Goal: Task Accomplishment & Management: Use online tool/utility

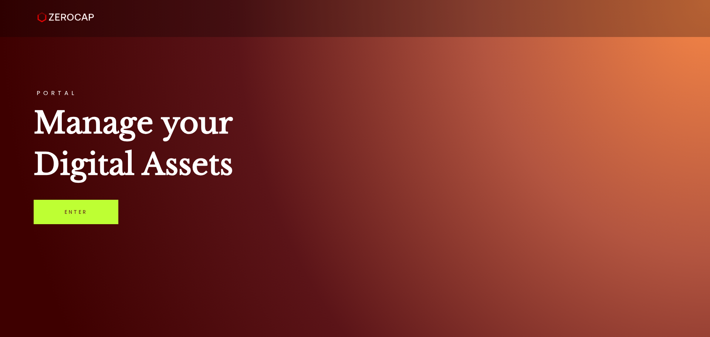
click at [102, 204] on link "Enter" at bounding box center [76, 212] width 85 height 24
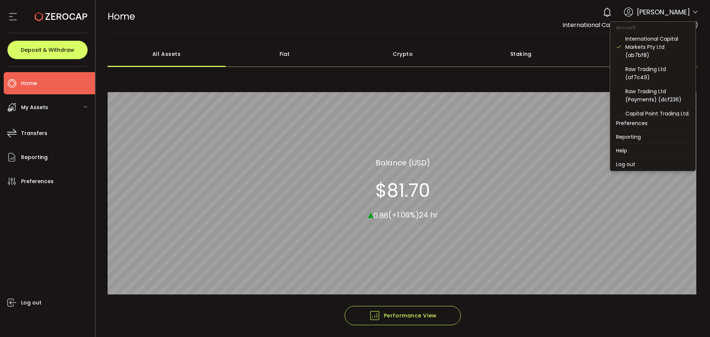
click at [693, 10] on icon at bounding box center [695, 12] width 6 height 6
click at [646, 72] on div "Raw Trading Ltd (af7c49)" at bounding box center [657, 73] width 64 height 16
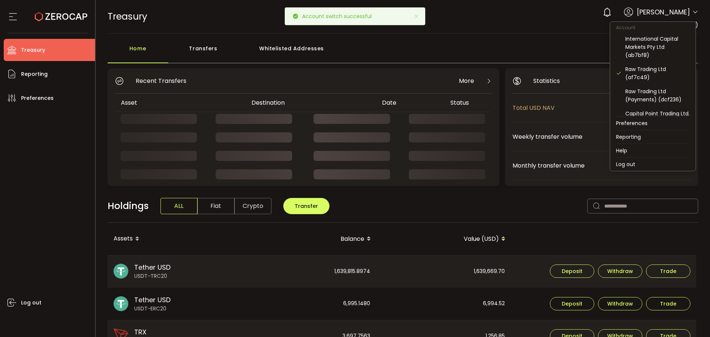
click at [694, 11] on icon at bounding box center [695, 12] width 6 height 6
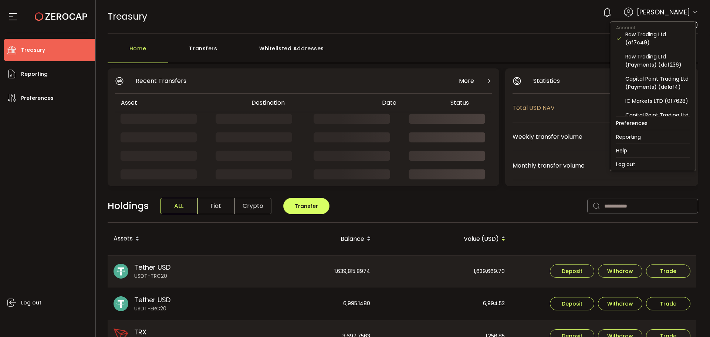
scroll to position [40, 0]
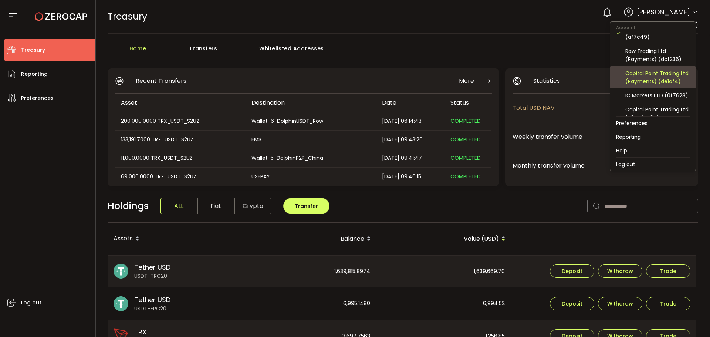
click at [645, 79] on div "Capital Point Trading Ltd. (Payments) (de1af4)" at bounding box center [657, 77] width 64 height 16
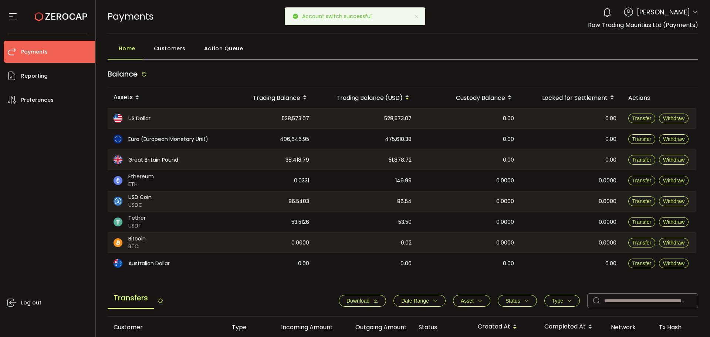
click at [695, 10] on icon at bounding box center [695, 12] width 6 height 6
click at [693, 11] on icon at bounding box center [695, 12] width 6 height 6
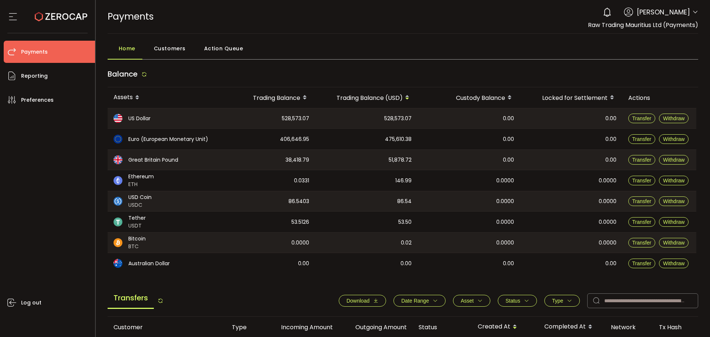
click at [692, 13] on icon at bounding box center [695, 12] width 6 height 6
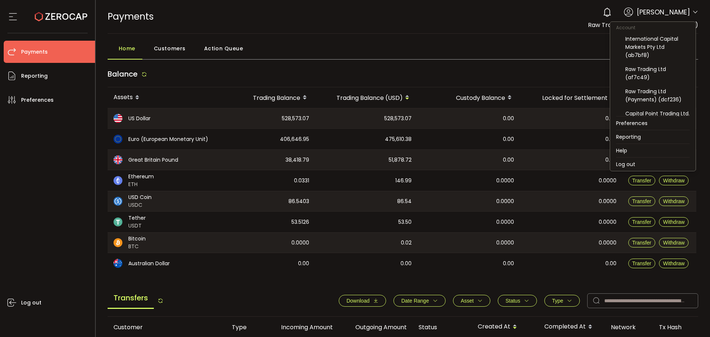
click at [693, 15] on icon at bounding box center [695, 12] width 6 height 6
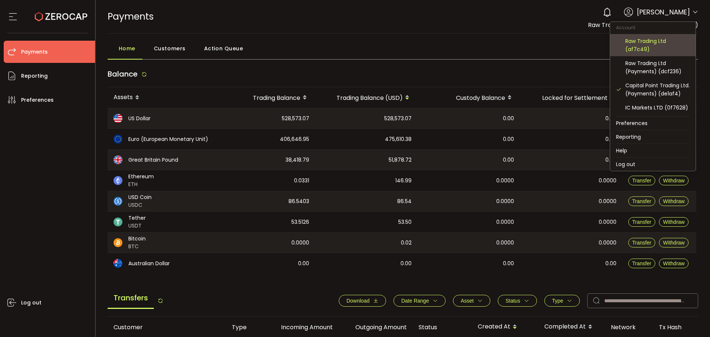
click at [652, 47] on div "Raw Trading Ltd (af7c49)" at bounding box center [657, 45] width 64 height 16
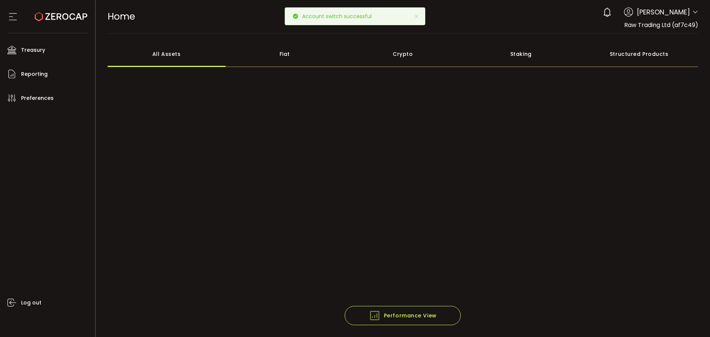
click at [692, 15] on icon at bounding box center [695, 12] width 6 height 6
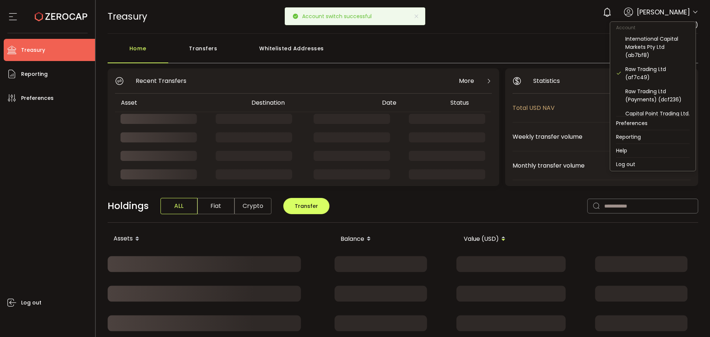
click at [692, 13] on icon at bounding box center [695, 12] width 6 height 6
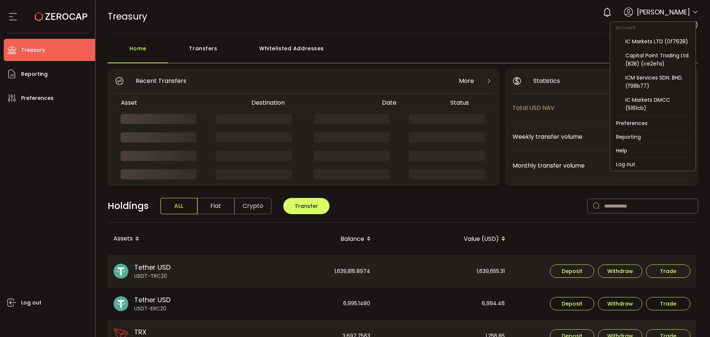
scroll to position [95, 0]
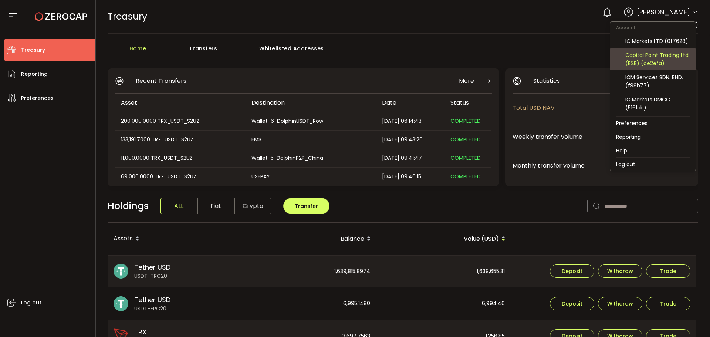
click at [649, 67] on div "Capital Point Trading Ltd. (B2B) (ce2efa)" at bounding box center [657, 59] width 64 height 16
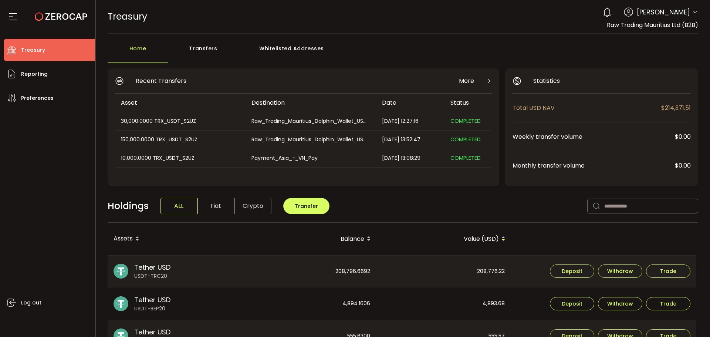
click at [210, 60] on div "Transfers" at bounding box center [203, 52] width 70 height 22
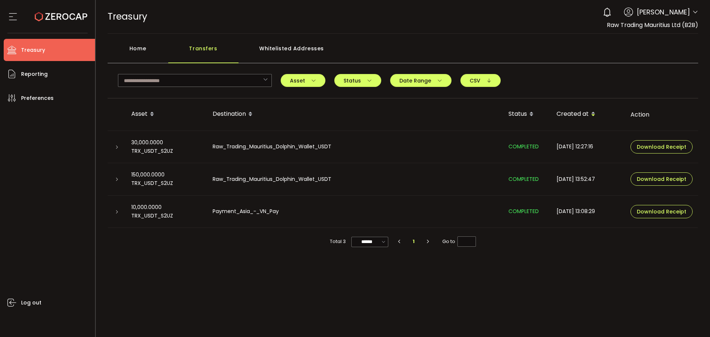
click at [115, 148] on icon at bounding box center [117, 147] width 4 height 4
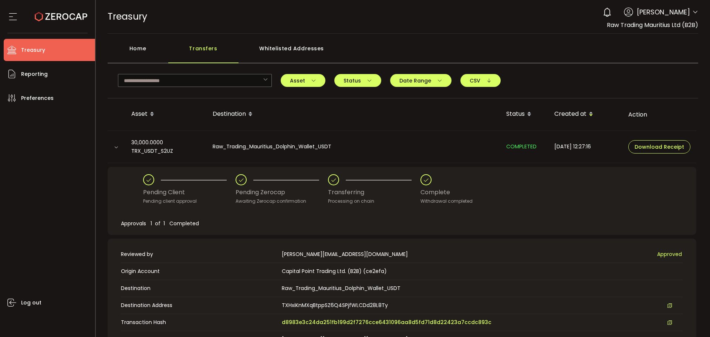
scroll to position [59, 0]
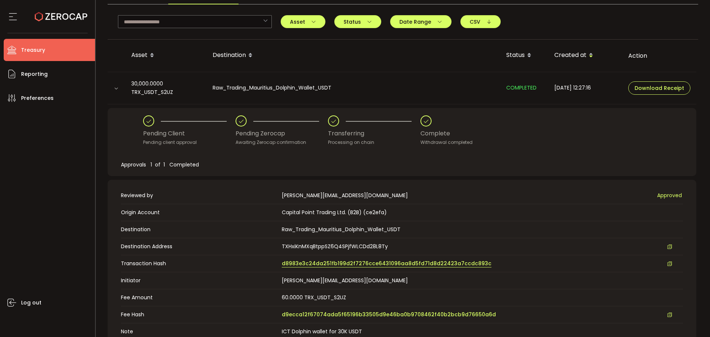
click at [308, 263] on span "d8983e3c24da251fb199d2f7276cce6431096aa8d5fd71d8d22423a7ccdc893c" at bounding box center [387, 264] width 210 height 8
